Goal: Task Accomplishment & Management: Manage account settings

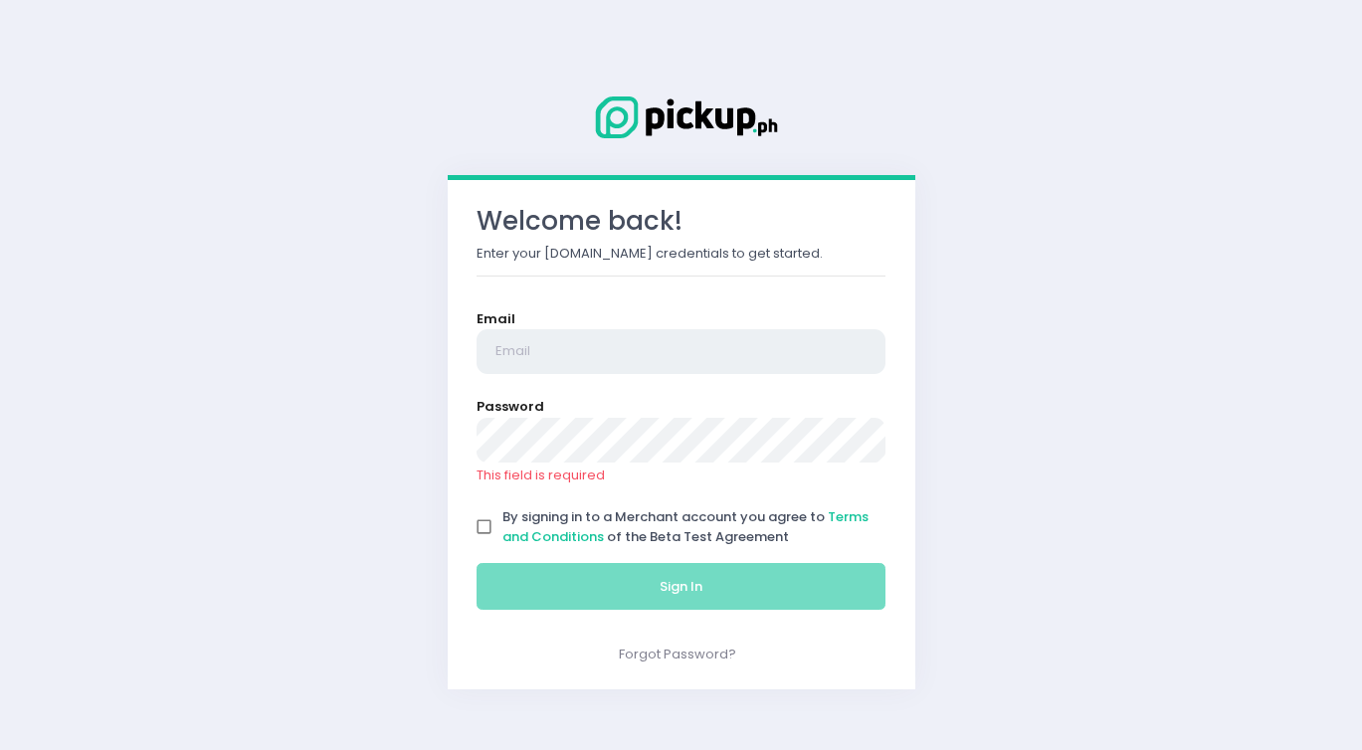
click at [533, 354] on input "email" at bounding box center [682, 352] width 410 height 46
type input "[PERSON_NAME][EMAIL_ADDRESS][DOMAIN_NAME]"
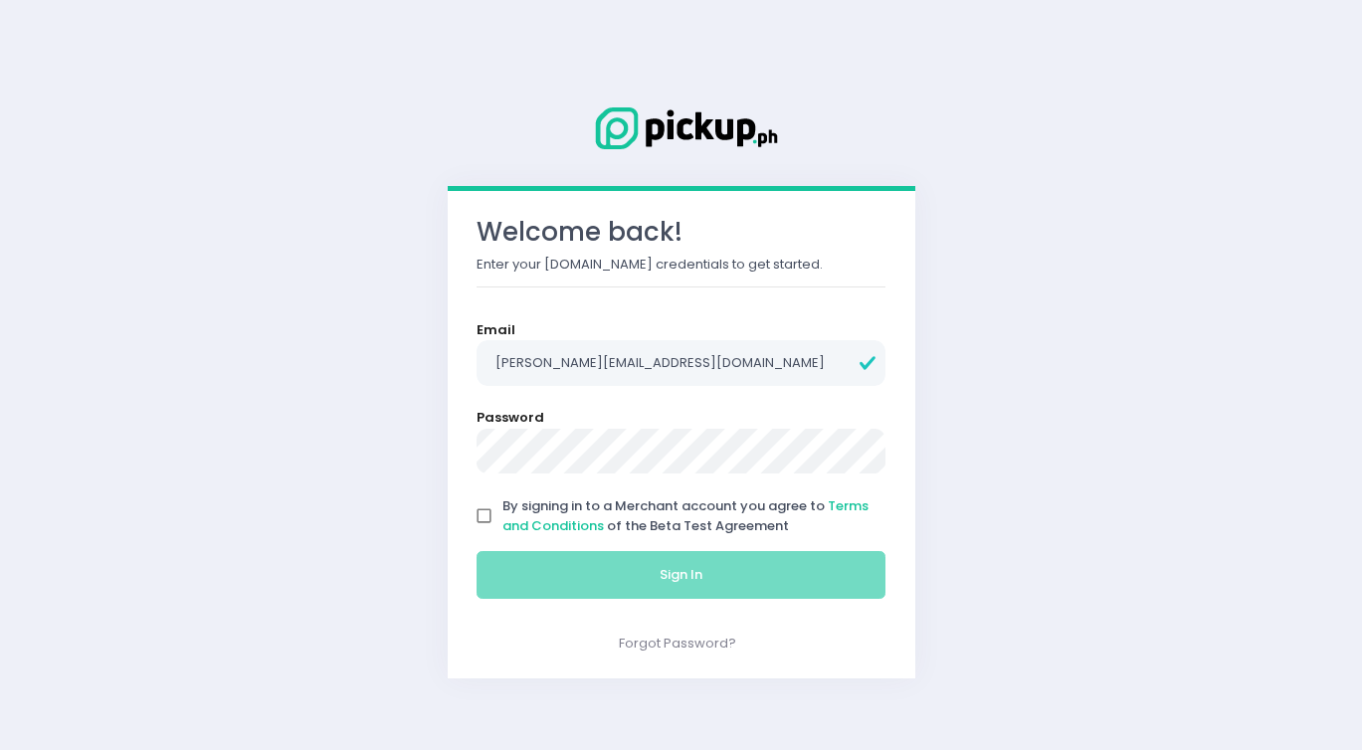
click at [481, 504] on input "By signing in to a Merchant account you agree to Terms and Conditions of the Be…" at bounding box center [485, 516] width 38 height 38
checkbox input "true"
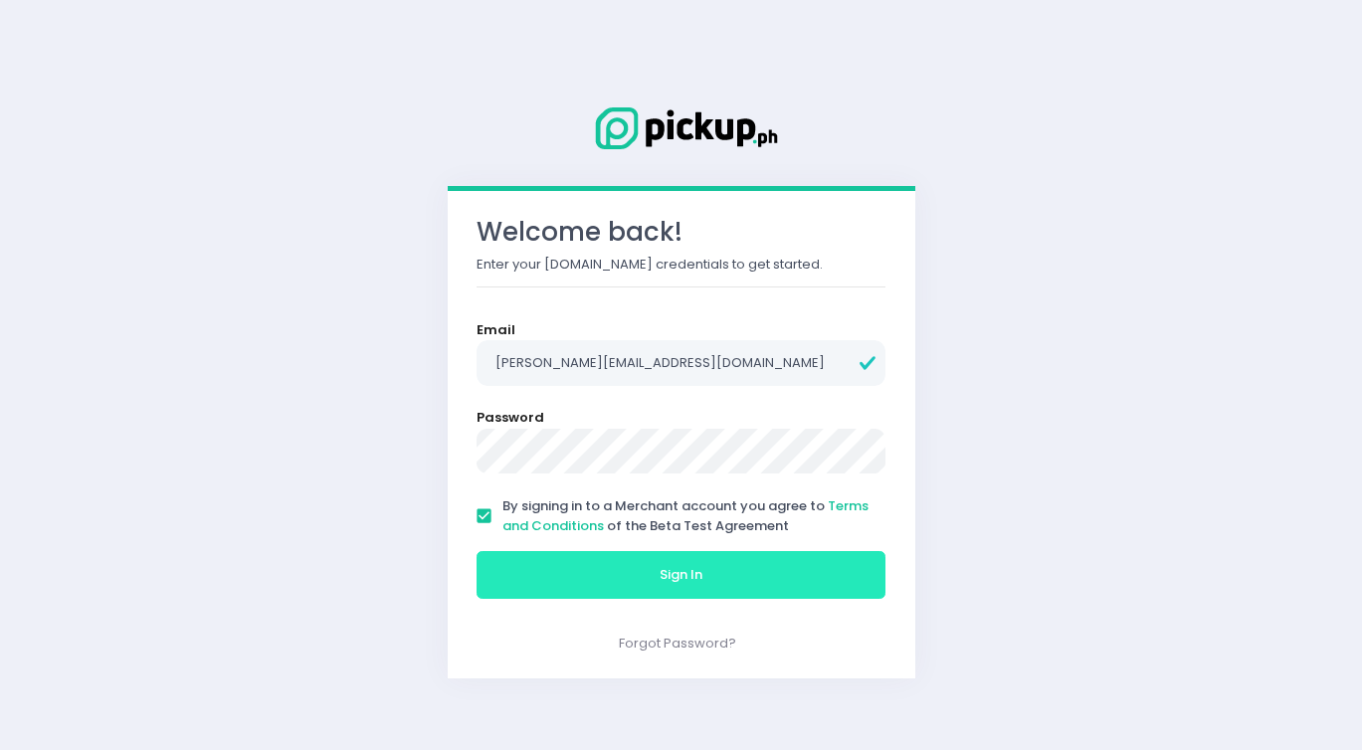
click at [551, 575] on button "Sign In" at bounding box center [682, 575] width 410 height 48
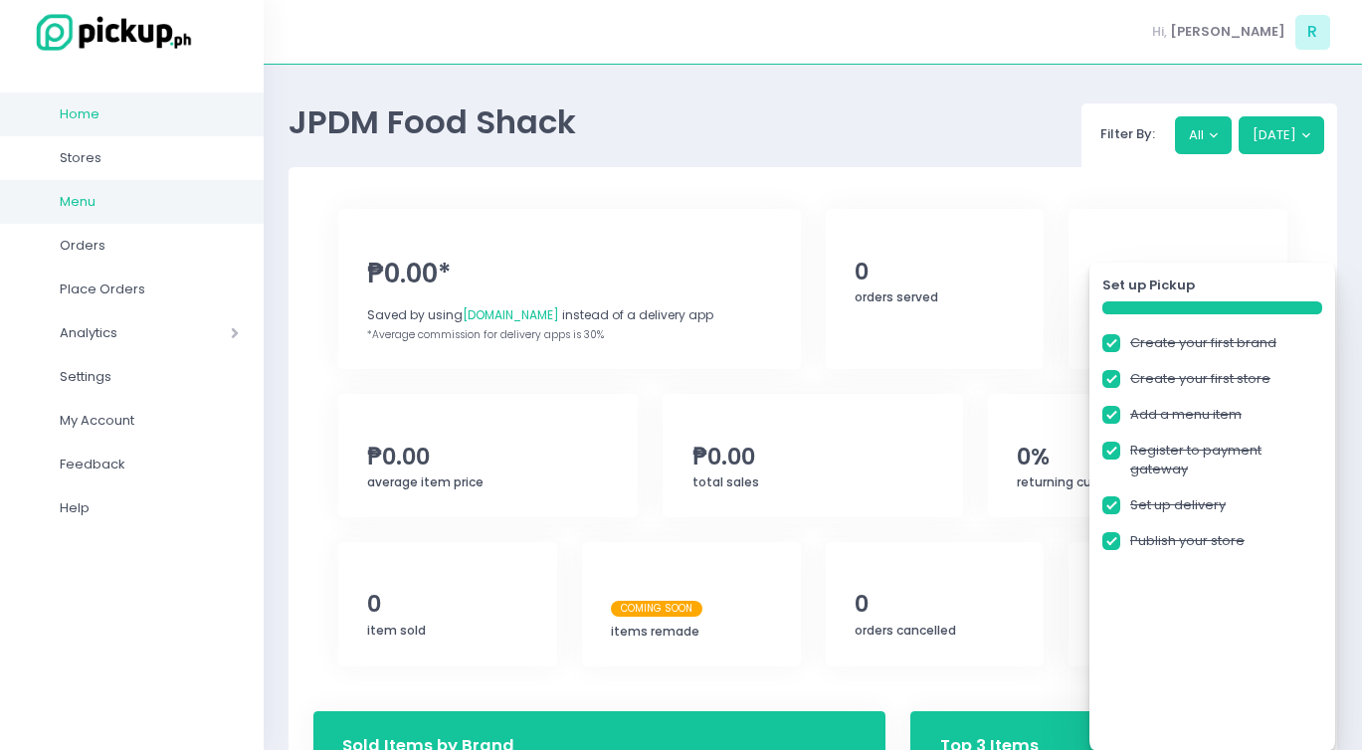
click at [140, 187] on link "Menu" at bounding box center [132, 202] width 264 height 44
checkbox input "true"
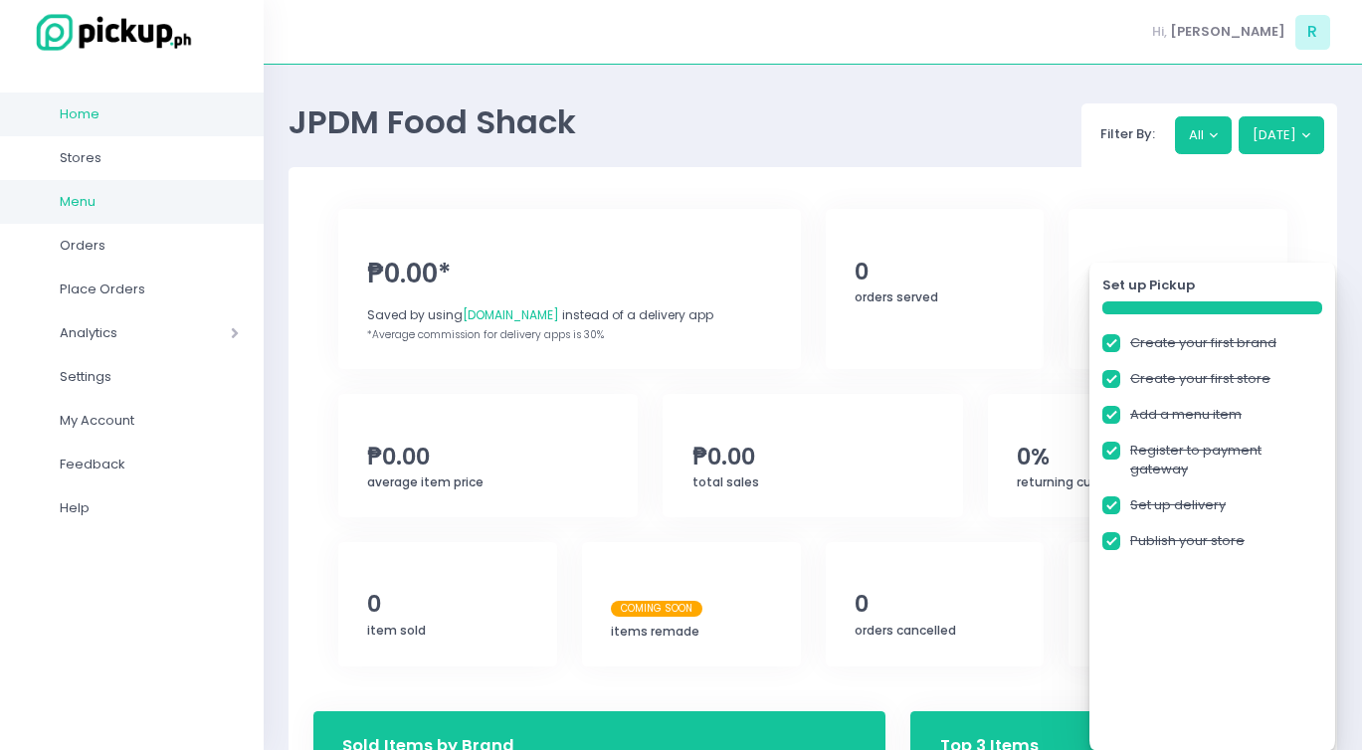
checkbox input "true"
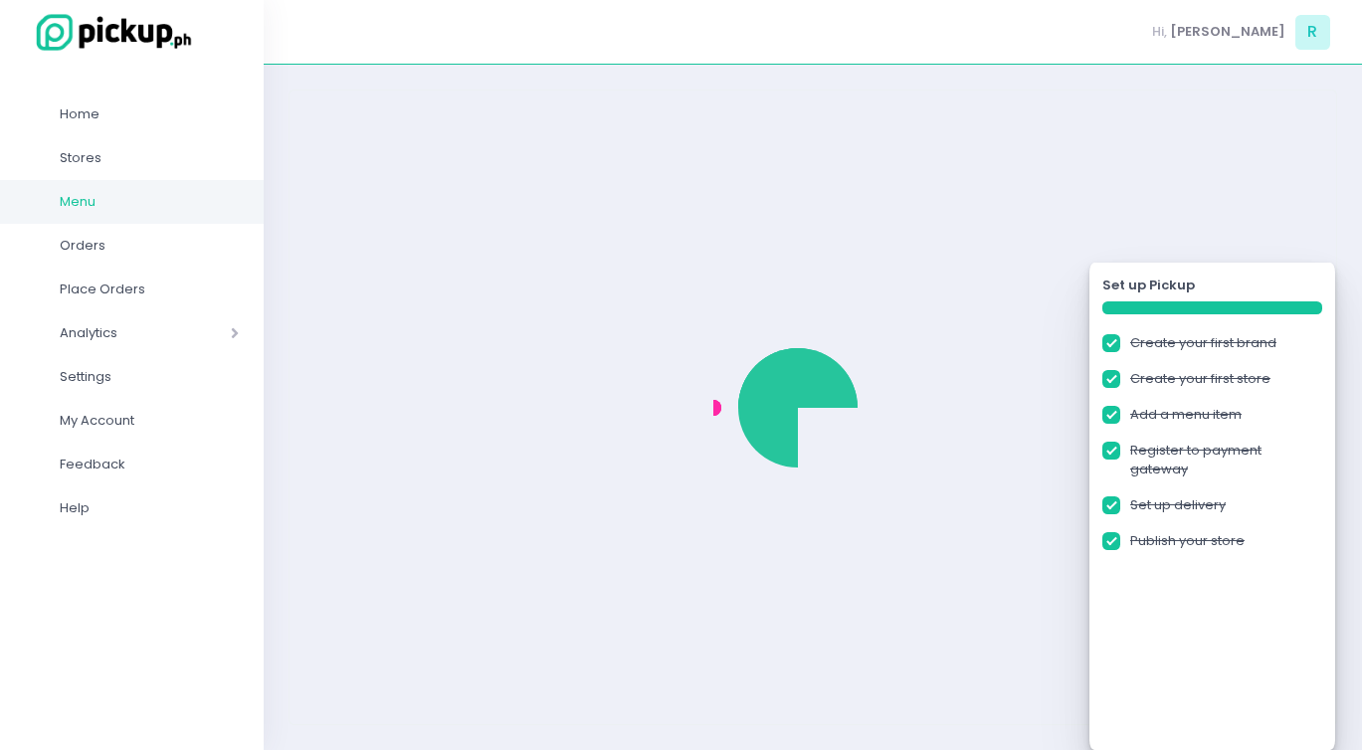
checkbox input "true"
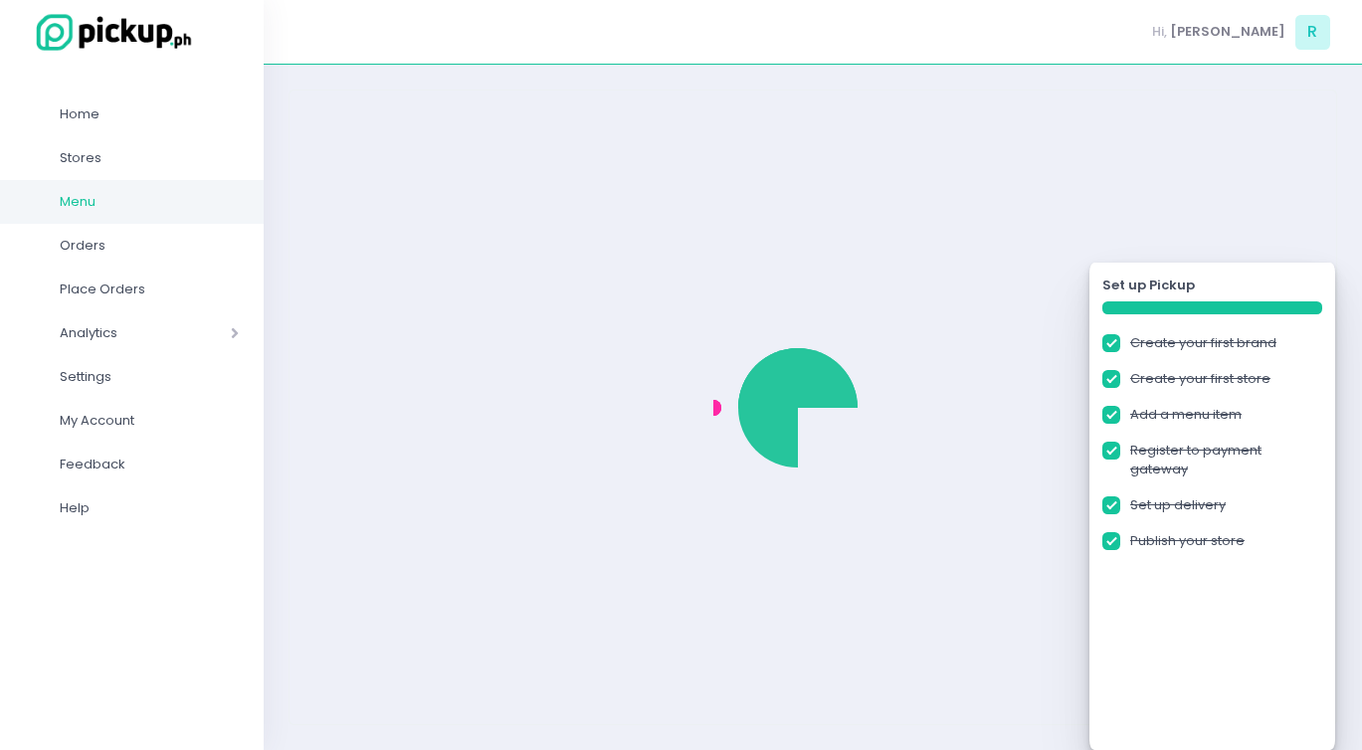
checkbox input "true"
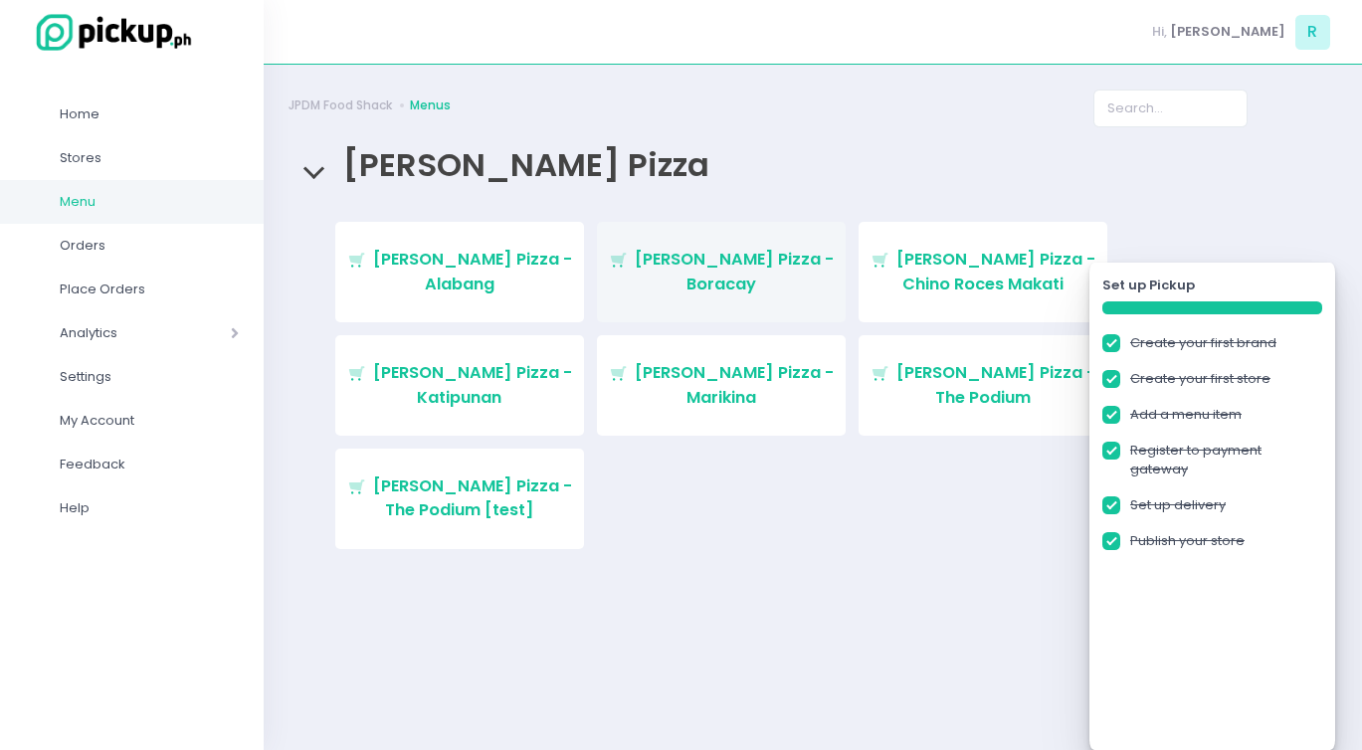
click at [704, 274] on span "Big Mama's Pizza - Boracay" at bounding box center [734, 271] width 199 height 47
checkbox input "true"
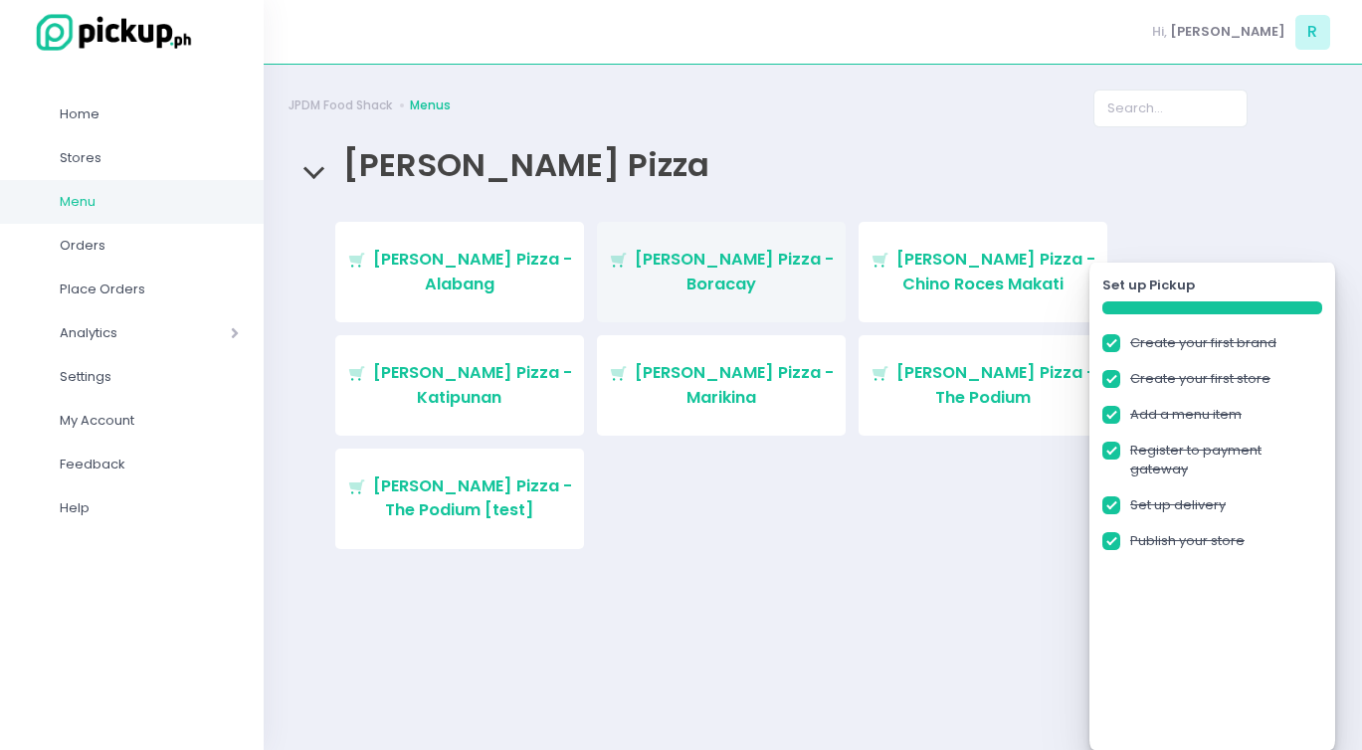
checkbox input "true"
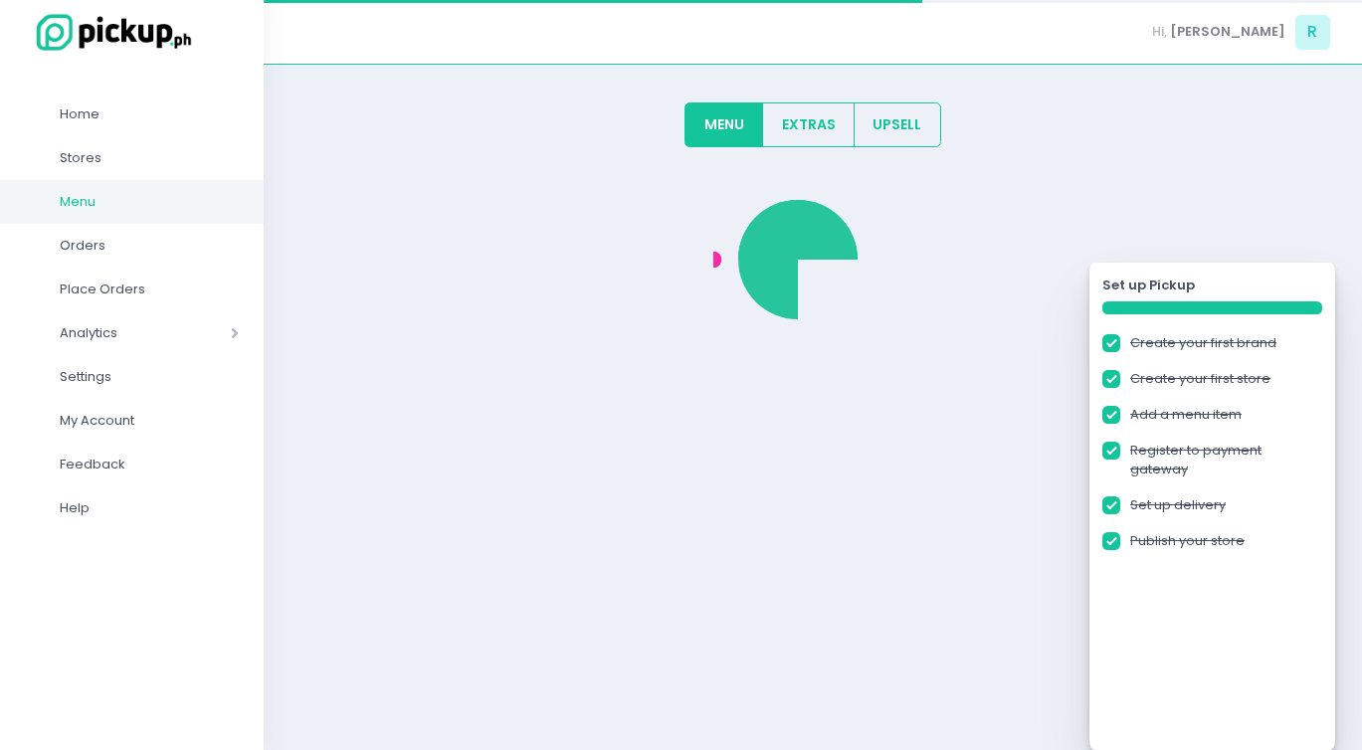
checkbox input "true"
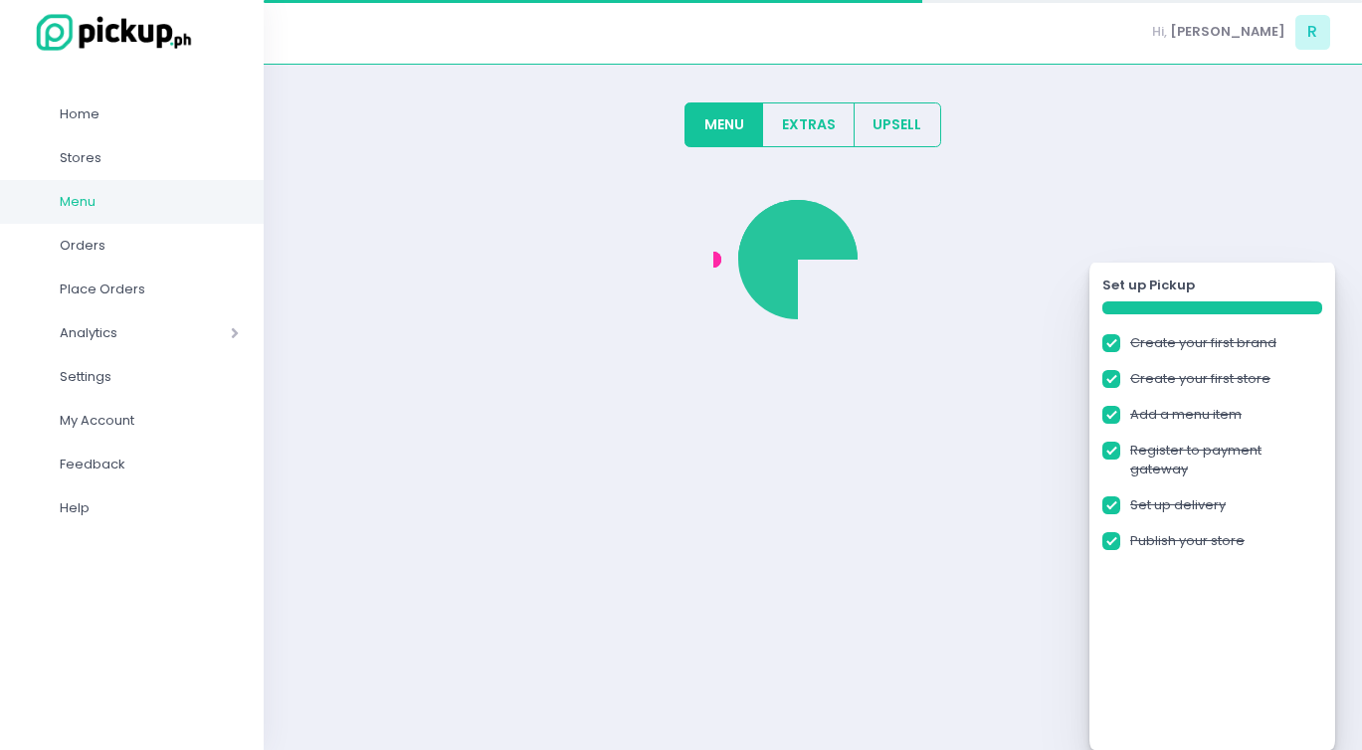
checkbox input "true"
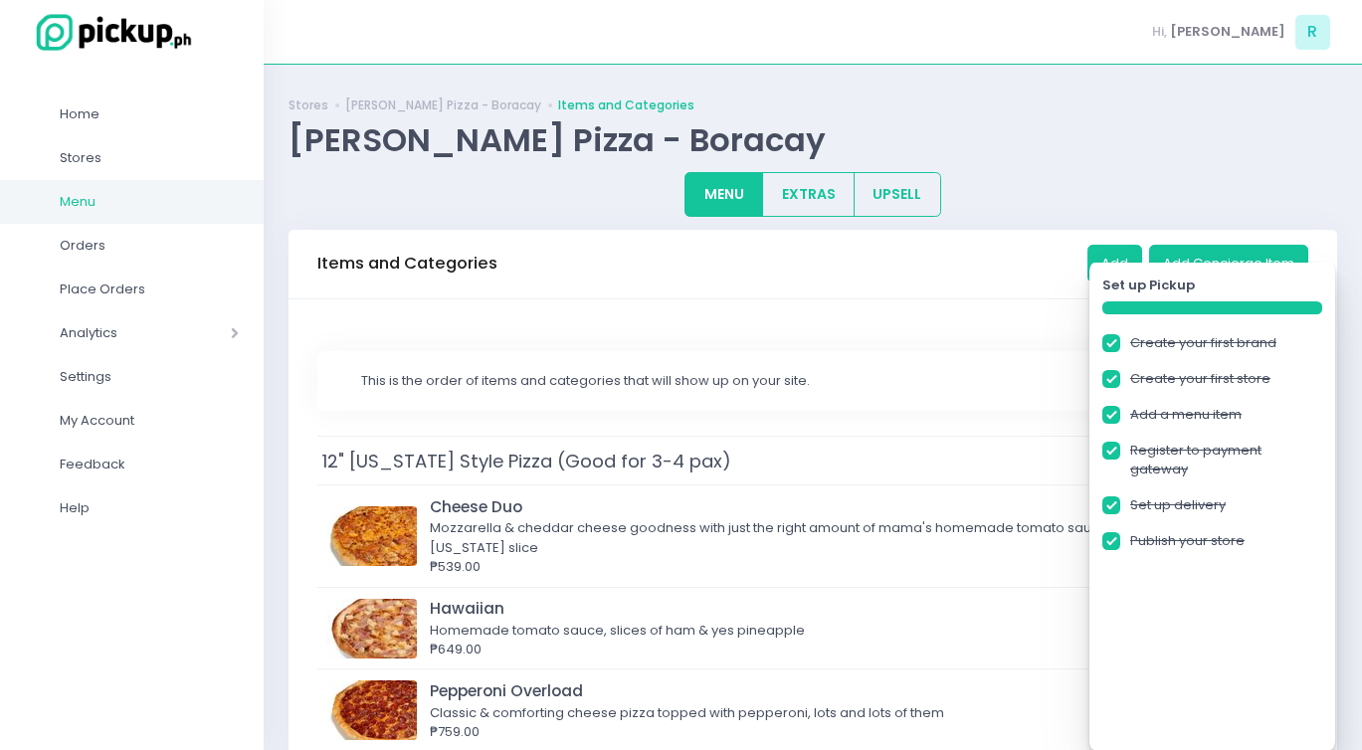
click at [1162, 184] on div "MENU EXTRAS UPSELL" at bounding box center [813, 194] width 1049 height 45
click at [1195, 283] on div "Set up Pickup" at bounding box center [1211, 286] width 219 height 20
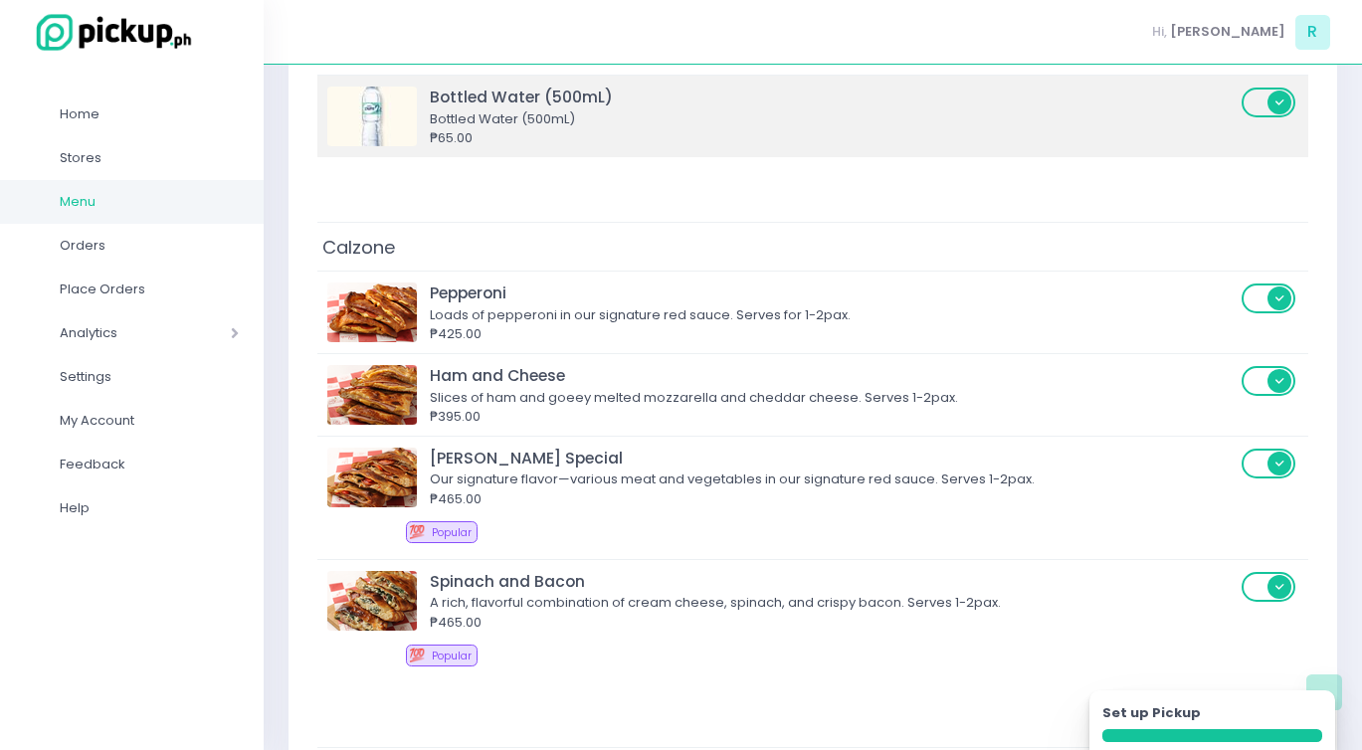
scroll to position [6719, 0]
